Goal: Check status

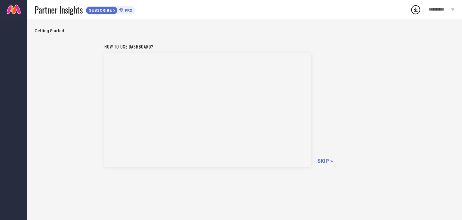
click at [321, 160] on span "SKIP »" at bounding box center [325, 160] width 16 height 6
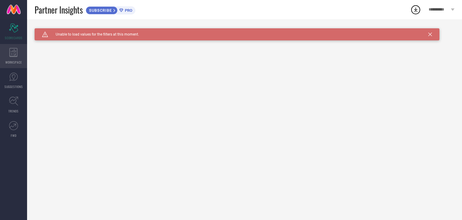
click at [17, 51] on icon at bounding box center [13, 52] width 8 height 9
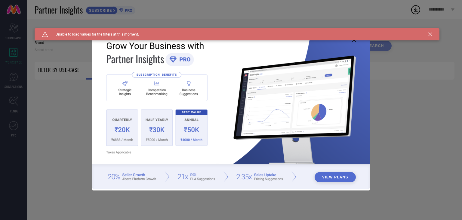
type input "1 STOP FASHION"
type input "All"
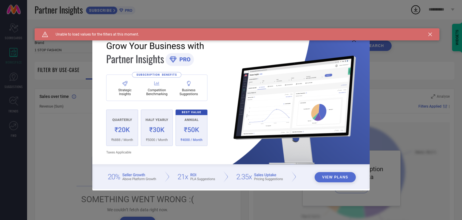
click at [404, 107] on div "View Plans" at bounding box center [231, 110] width 462 height 220
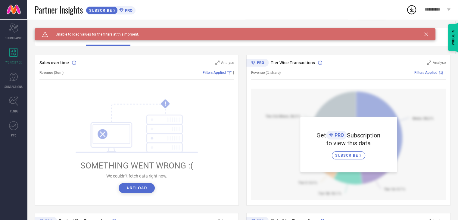
scroll to position [34, 0]
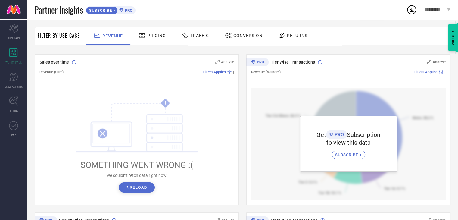
click at [137, 184] on button "↻ Reload" at bounding box center [137, 187] width 36 height 10
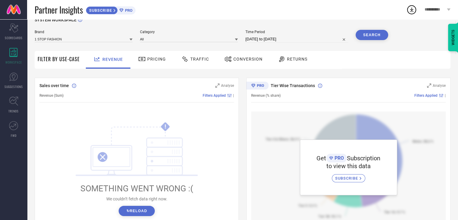
scroll to position [0, 0]
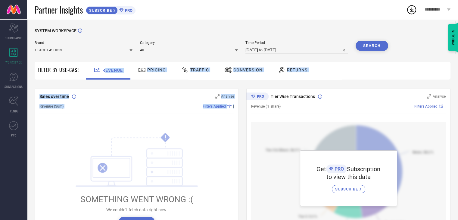
drag, startPoint x: 105, startPoint y: 71, endPoint x: 114, endPoint y: 143, distance: 72.2
click at [114, 143] on div "SYSTEM WORKSPACE Brand 1 STOP FASHION Category All Time Period [DATE] to [DATE]…" at bounding box center [242, 212] width 415 height 369
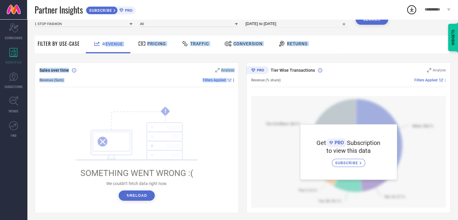
scroll to position [26, 0]
click at [114, 143] on icon "!" at bounding box center [137, 133] width 122 height 54
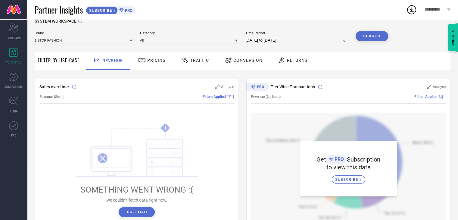
scroll to position [0, 0]
